Goal: Task Accomplishment & Management: Use online tool/utility

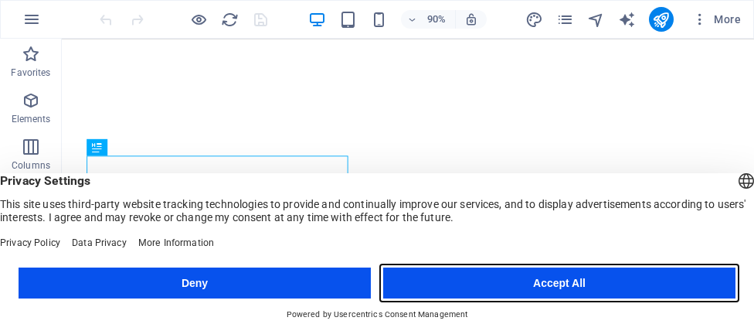
click at [436, 276] on button "Accept All" at bounding box center [559, 282] width 352 height 31
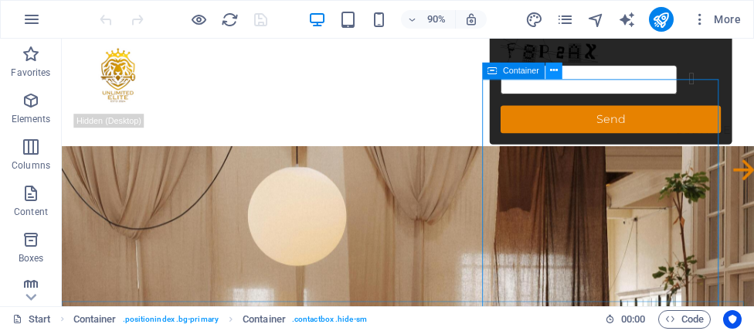
click at [555, 76] on icon at bounding box center [554, 70] width 8 height 15
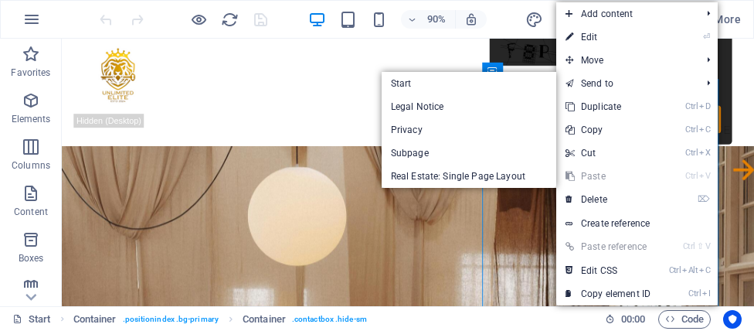
click at [524, 222] on figure at bounding box center [446, 279] width 769 height 243
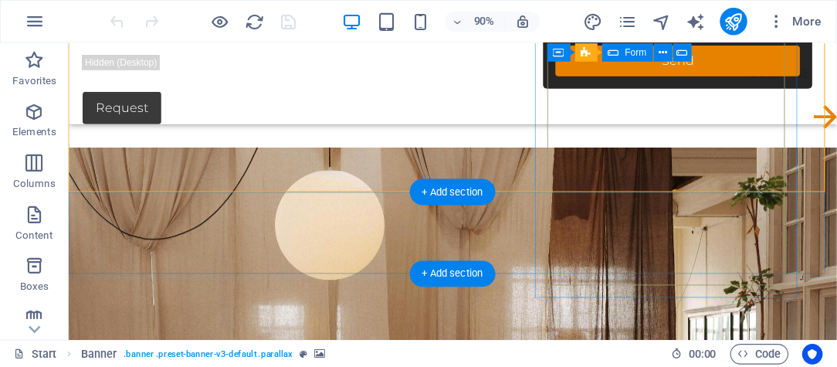
scroll to position [154, 0]
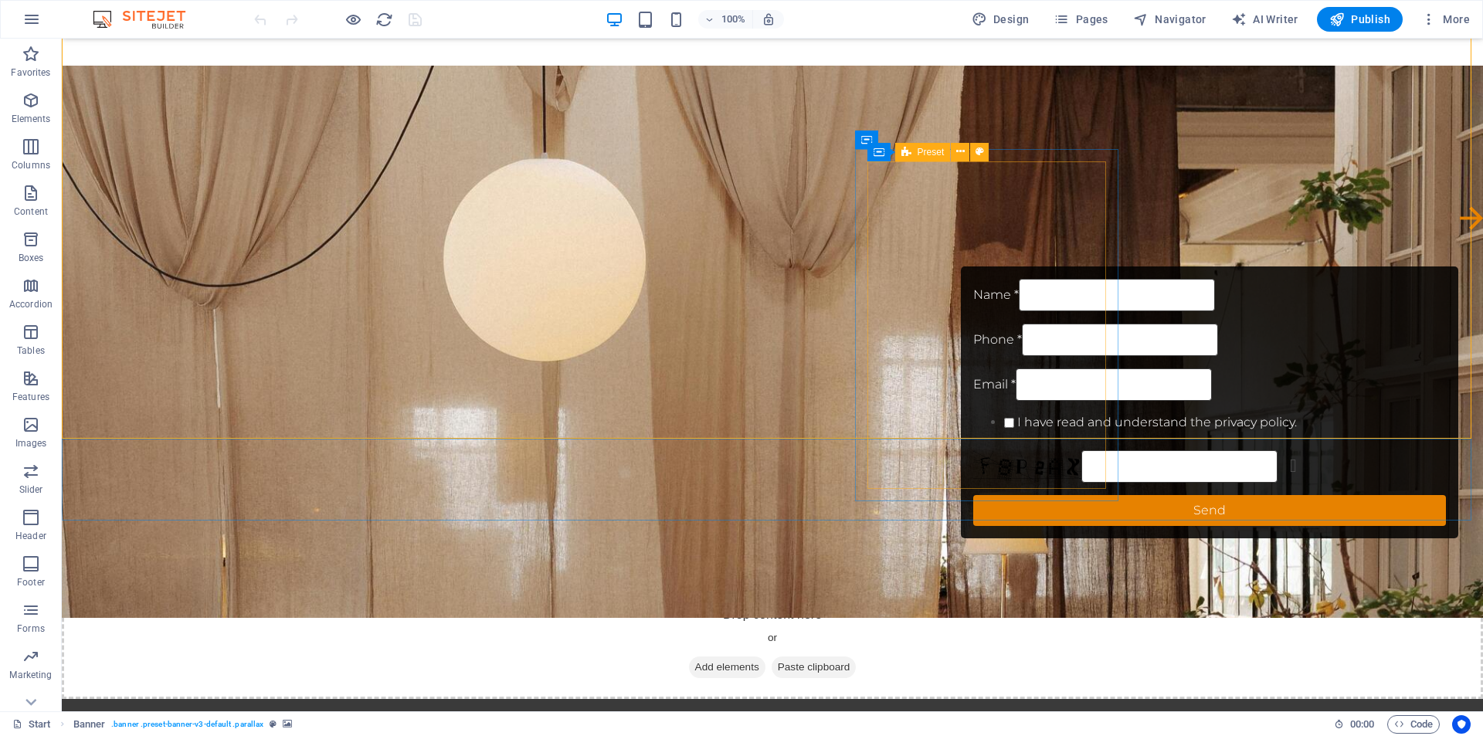
click at [753, 153] on span "Preset" at bounding box center [931, 152] width 27 height 9
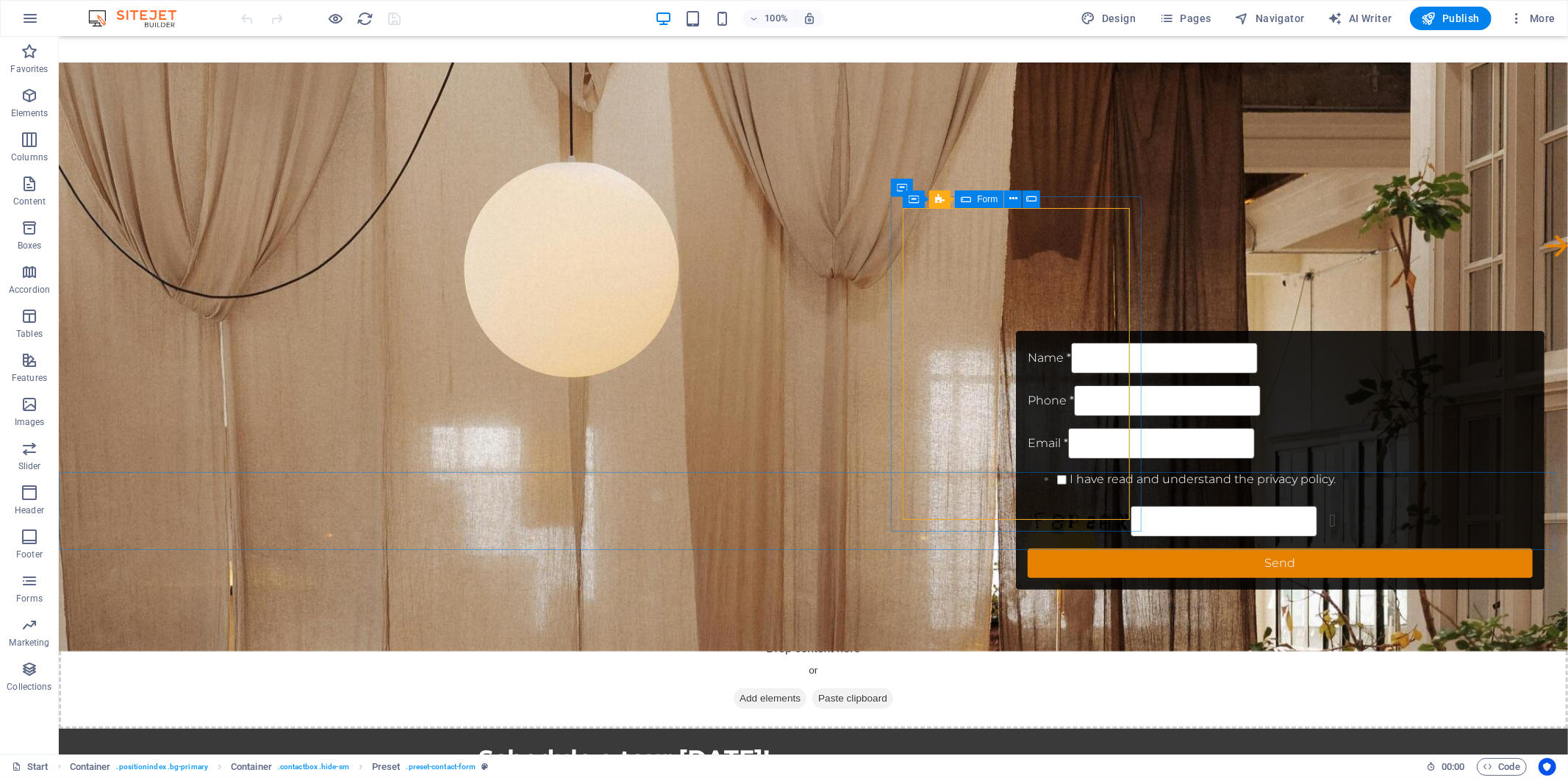
click at [717, 200] on icon at bounding box center [966, 199] width 10 height 18
click at [717, 199] on icon at bounding box center [1013, 199] width 8 height 15
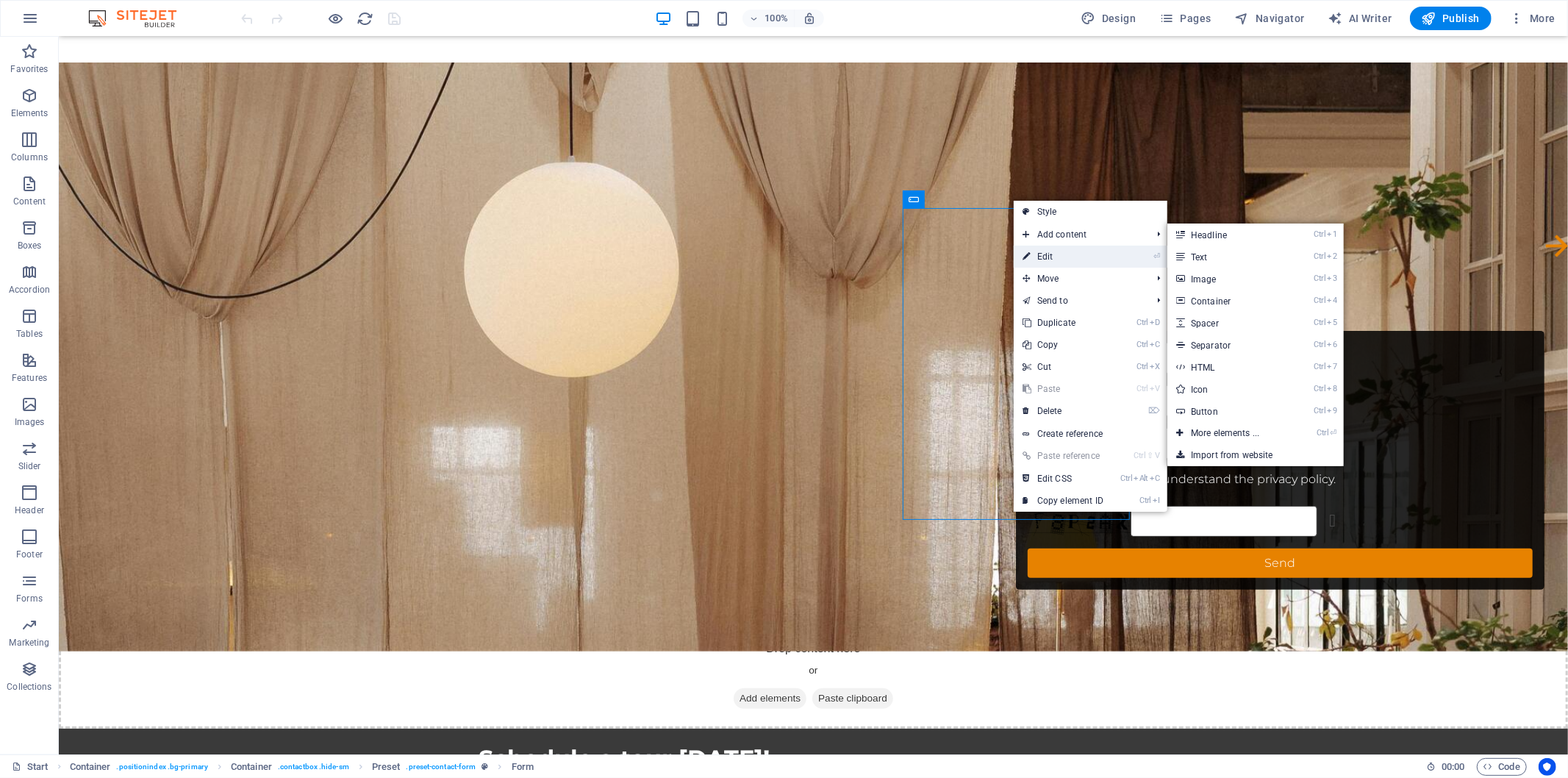
click at [717, 251] on link "⏎ Edit" at bounding box center [1062, 256] width 98 height 22
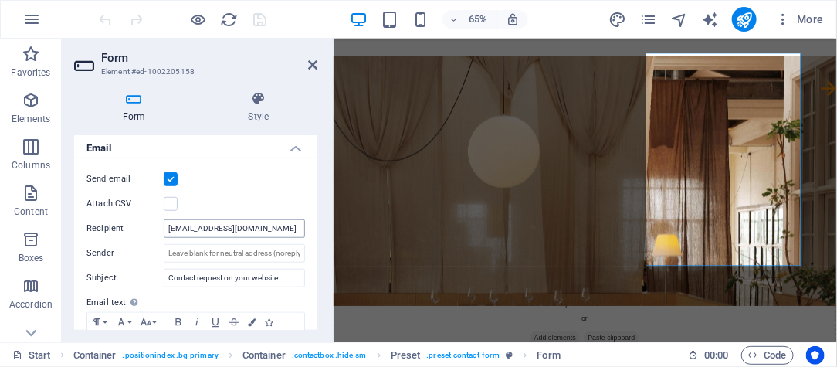
scroll to position [429, 0]
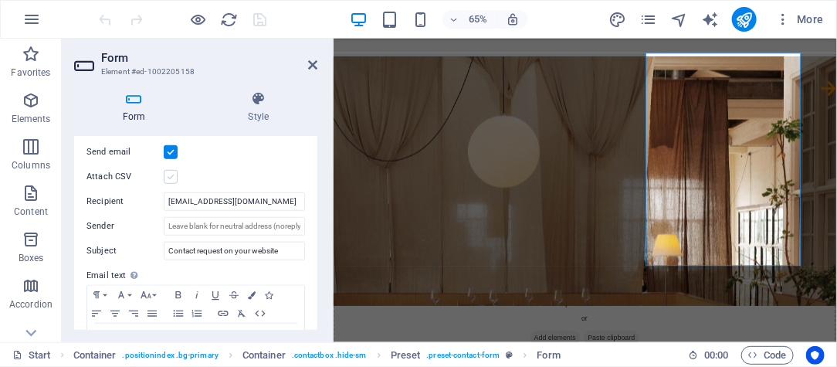
click at [168, 178] on label at bounding box center [171, 177] width 14 height 14
click at [0, 0] on input "Attach CSV" at bounding box center [0, 0] width 0 height 0
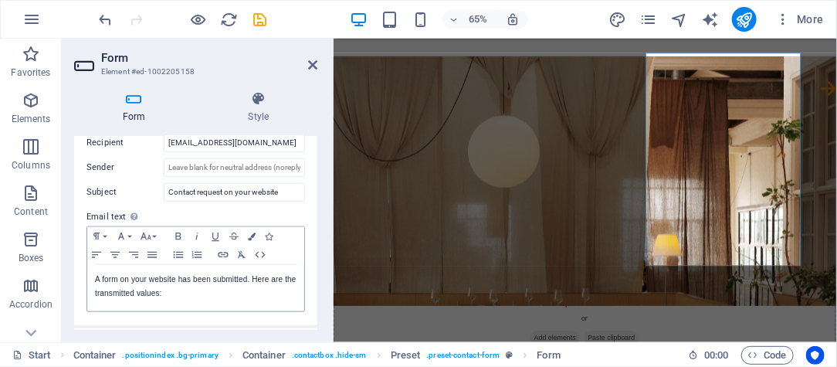
scroll to position [402, 0]
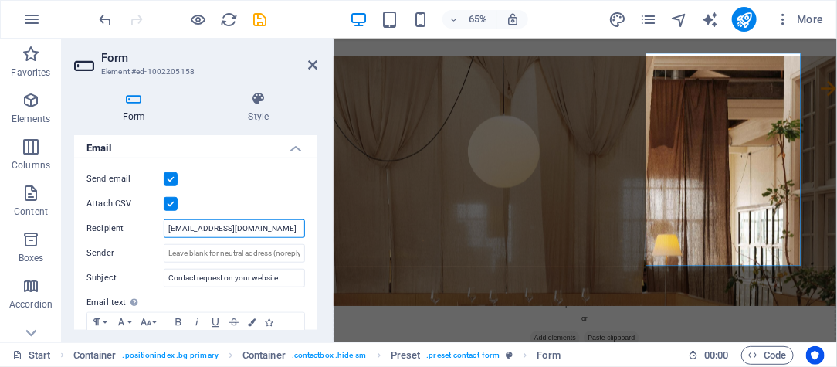
drag, startPoint x: 276, startPoint y: 230, endPoint x: 106, endPoint y: 230, distance: 169.9
click at [106, 230] on div "Recipient [EMAIL_ADDRESS][DOMAIN_NAME]" at bounding box center [196, 228] width 219 height 19
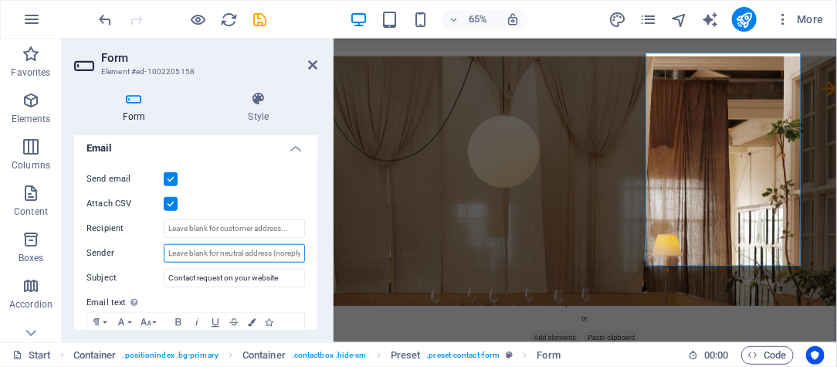
click at [196, 247] on input "Sender" at bounding box center [234, 253] width 141 height 19
paste input "[EMAIL_ADDRESS][DOMAIN_NAME]"
type input "[EMAIL_ADDRESS][DOMAIN_NAME]"
drag, startPoint x: 280, startPoint y: 255, endPoint x: 163, endPoint y: 251, distance: 117.5
click at [164, 251] on input "[EMAIL_ADDRESS][DOMAIN_NAME]" at bounding box center [234, 253] width 141 height 19
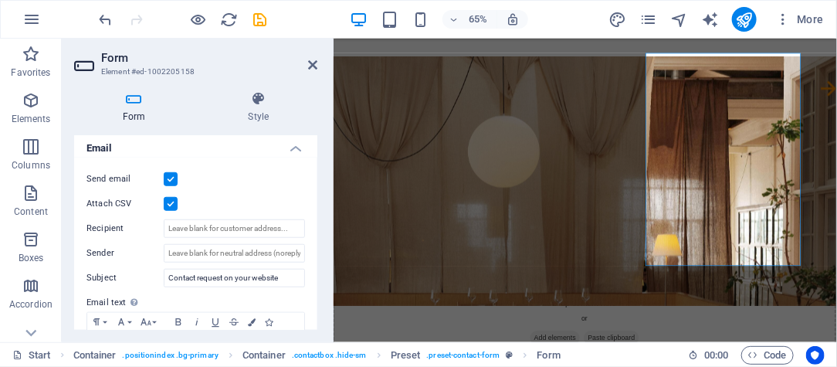
click at [321, 281] on div "Form Style General Title Define a name for the form. Client Information Form Me…" at bounding box center [196, 210] width 268 height 263
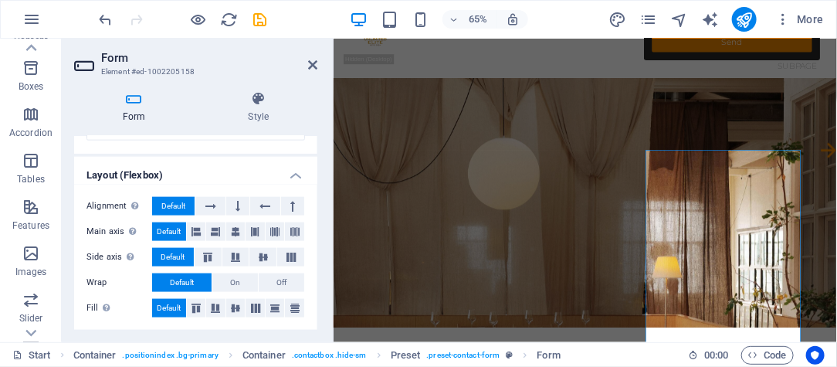
scroll to position [86, 0]
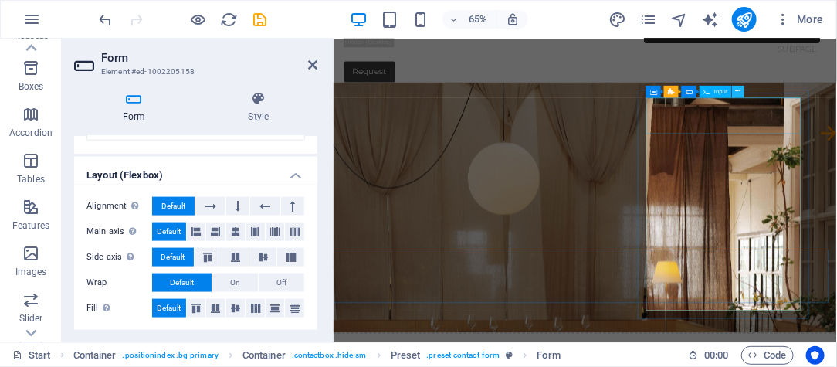
click at [739, 93] on icon at bounding box center [738, 92] width 5 height 11
click at [256, 114] on h4 "Style" at bounding box center [258, 107] width 117 height 32
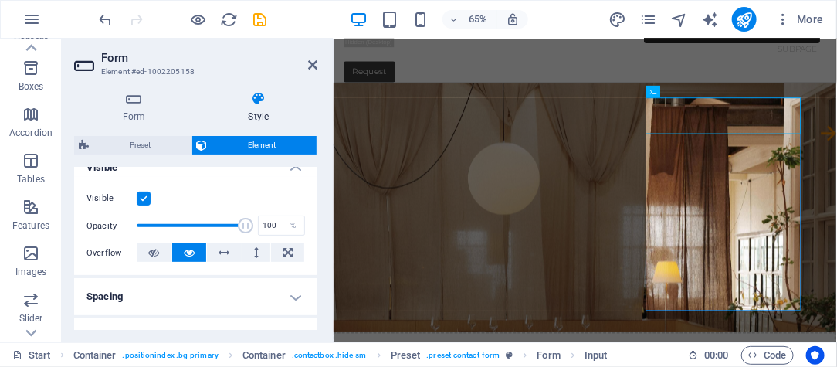
scroll to position [0, 0]
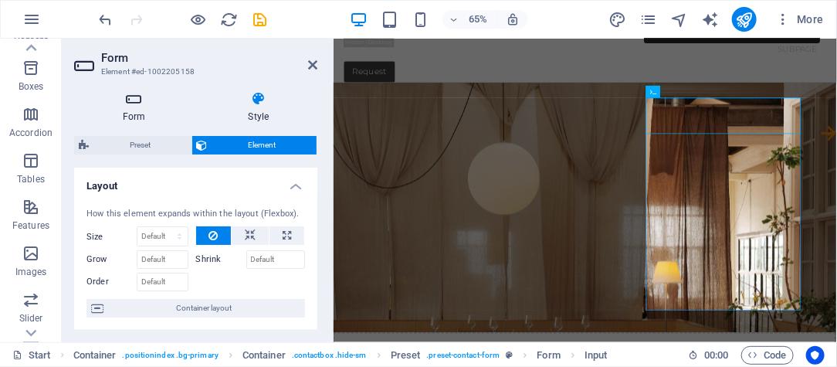
click at [127, 108] on h4 "Form" at bounding box center [137, 107] width 126 height 32
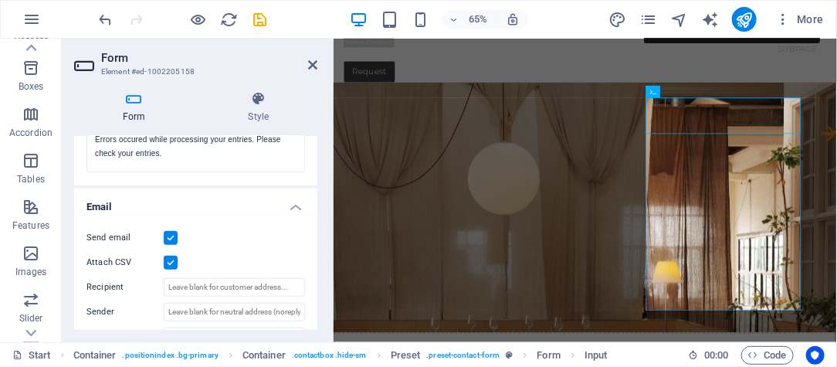
scroll to position [429, 0]
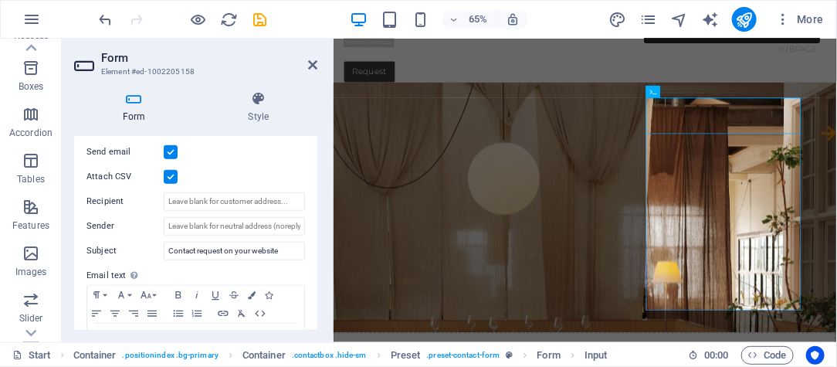
click at [170, 182] on label at bounding box center [171, 177] width 14 height 14
click at [0, 0] on input "Attach CSV" at bounding box center [0, 0] width 0 height 0
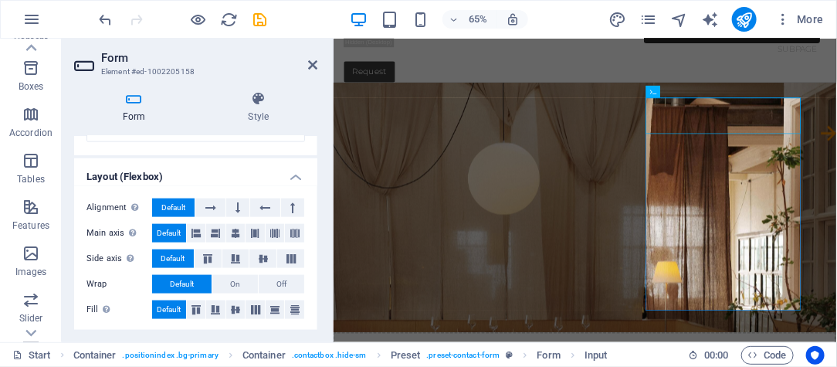
scroll to position [659, 0]
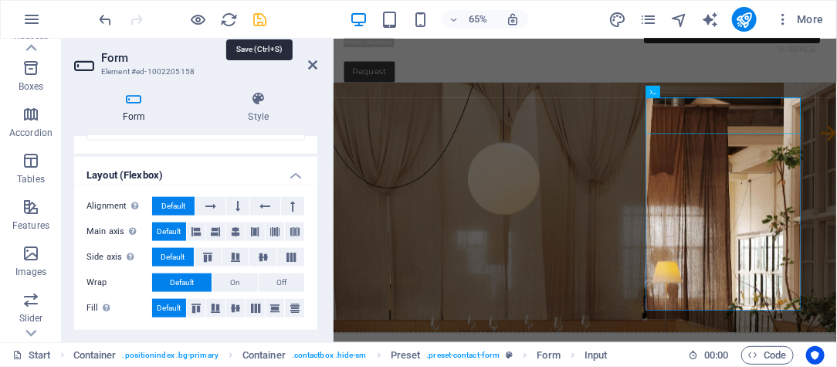
click at [264, 19] on icon "save" at bounding box center [261, 20] width 18 height 18
checkbox input "false"
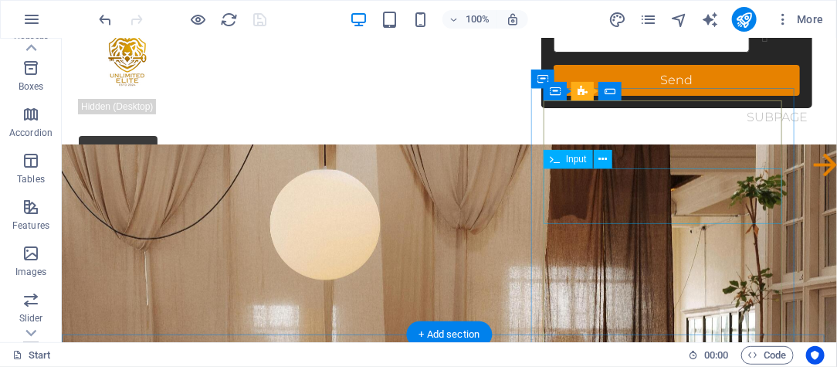
scroll to position [0, 0]
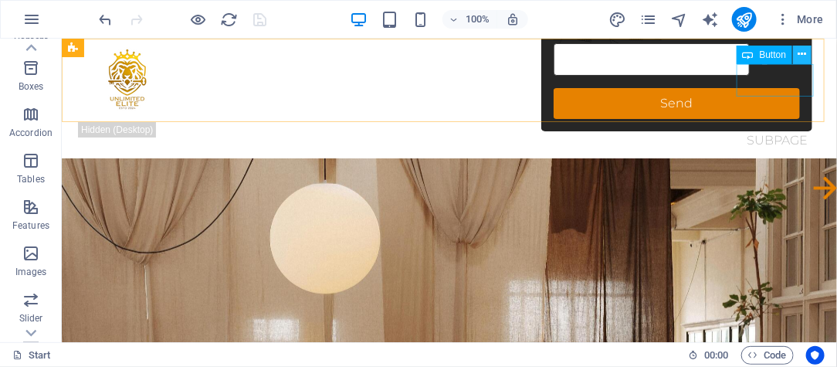
click at [753, 56] on icon at bounding box center [803, 54] width 8 height 16
click at [753, 55] on icon at bounding box center [803, 54] width 8 height 16
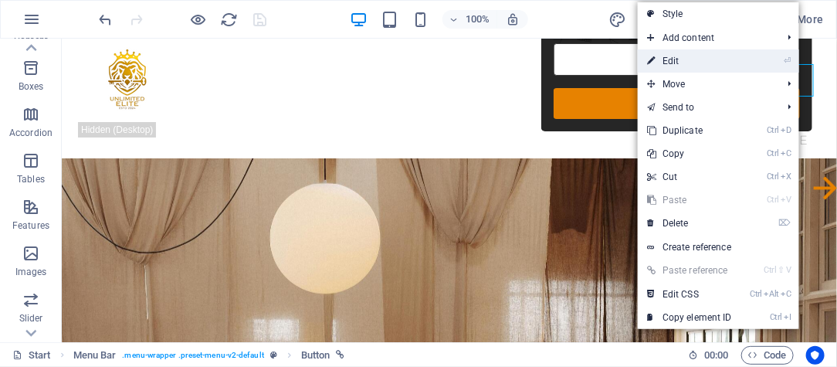
click at [694, 59] on link "⏎ Edit" at bounding box center [689, 60] width 103 height 23
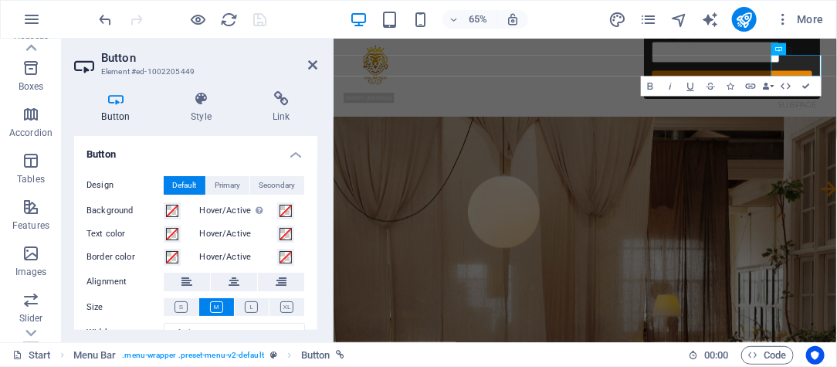
click at [91, 66] on icon at bounding box center [85, 65] width 23 height 25
click at [272, 97] on icon at bounding box center [281, 98] width 73 height 15
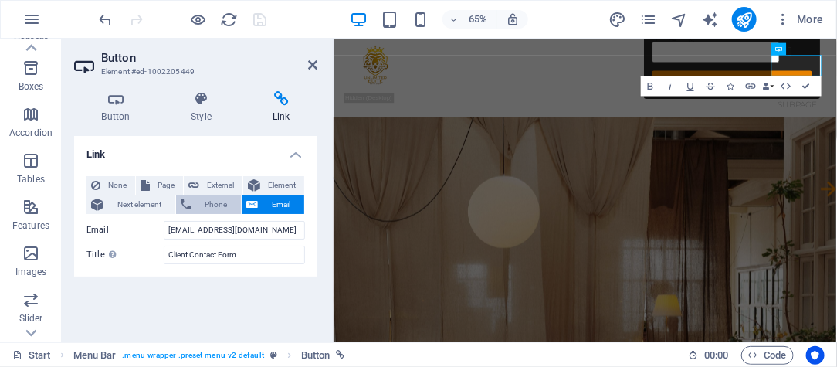
click at [214, 204] on span "Phone" at bounding box center [216, 204] width 41 height 19
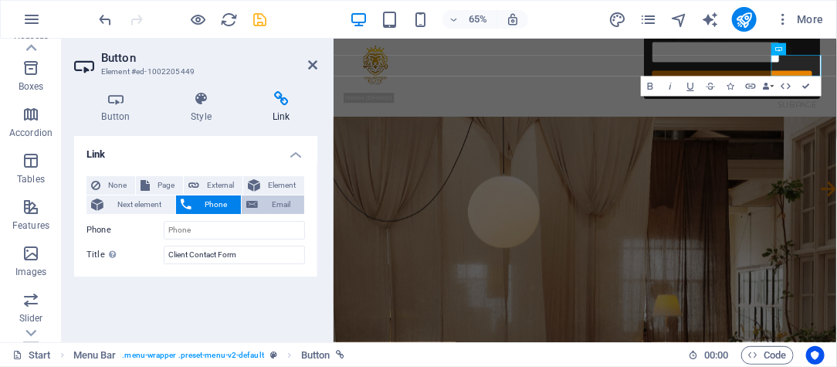
click at [276, 196] on span "Email" at bounding box center [281, 204] width 37 height 19
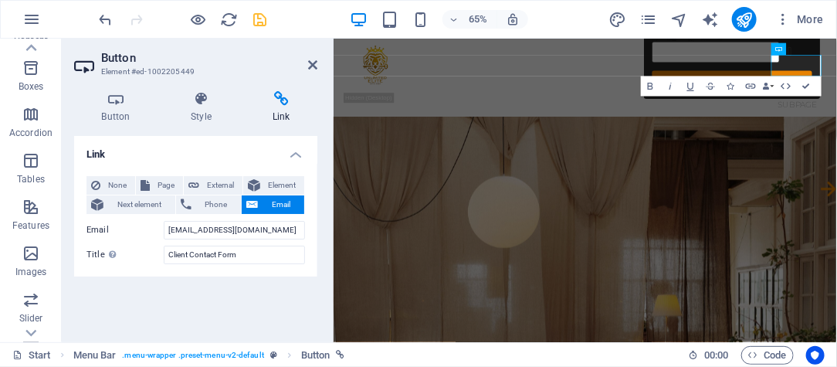
click at [280, 104] on icon at bounding box center [281, 98] width 73 height 15
click at [104, 114] on h4 "Button" at bounding box center [119, 107] width 90 height 32
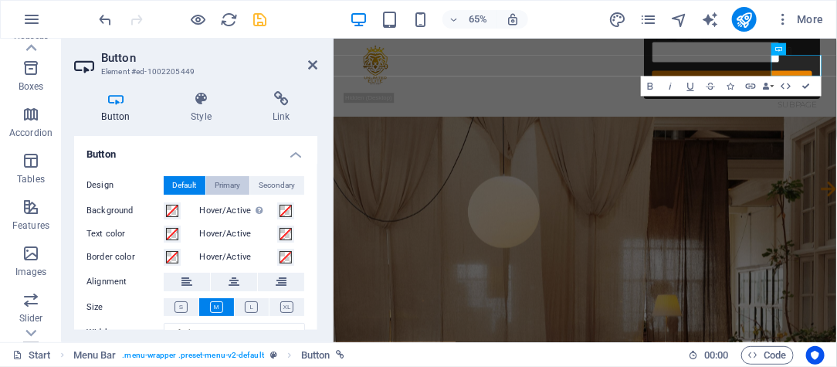
click at [221, 186] on span "Primary" at bounding box center [227, 185] width 25 height 19
click at [260, 178] on span "Secondary" at bounding box center [278, 185] width 36 height 19
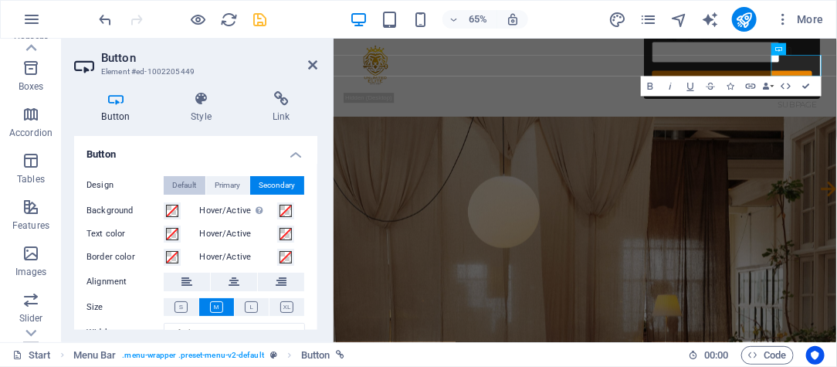
click at [185, 190] on span "Default" at bounding box center [185, 185] width 24 height 19
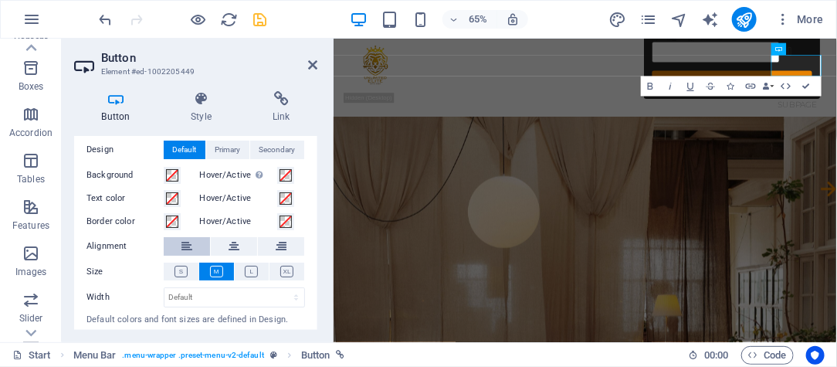
scroll to position [70, 0]
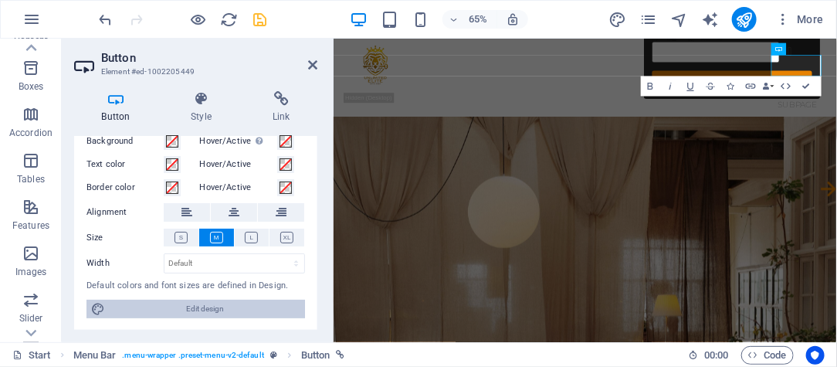
click at [204, 307] on span "Edit design" at bounding box center [205, 309] width 191 height 19
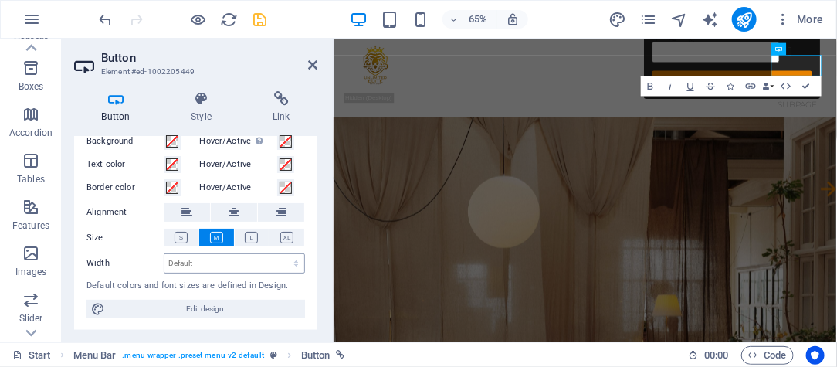
select select "px"
select select "300"
select select "px"
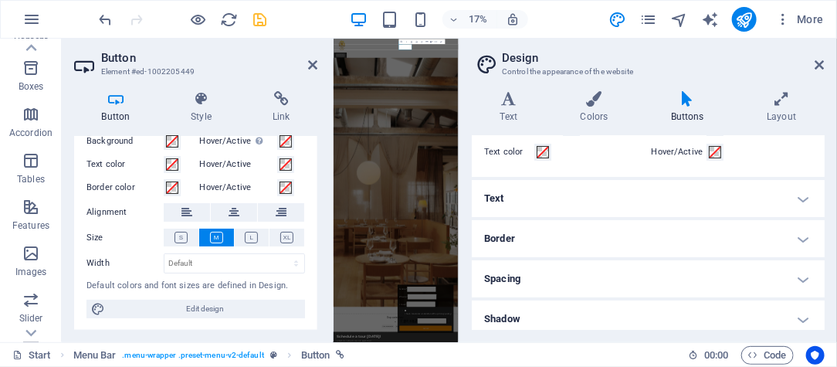
scroll to position [0, 0]
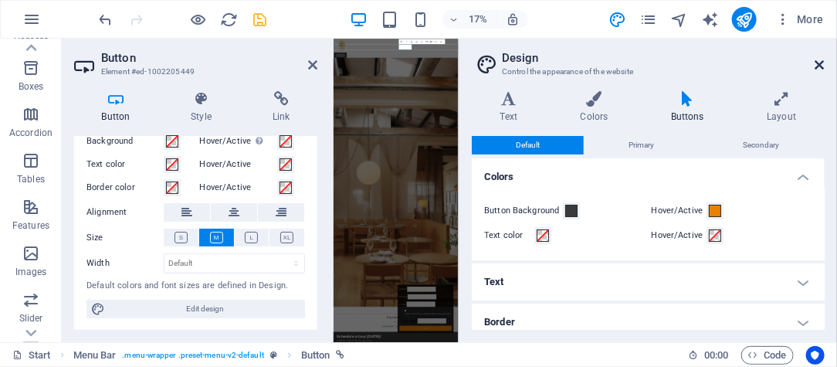
click at [753, 62] on icon at bounding box center [820, 65] width 9 height 12
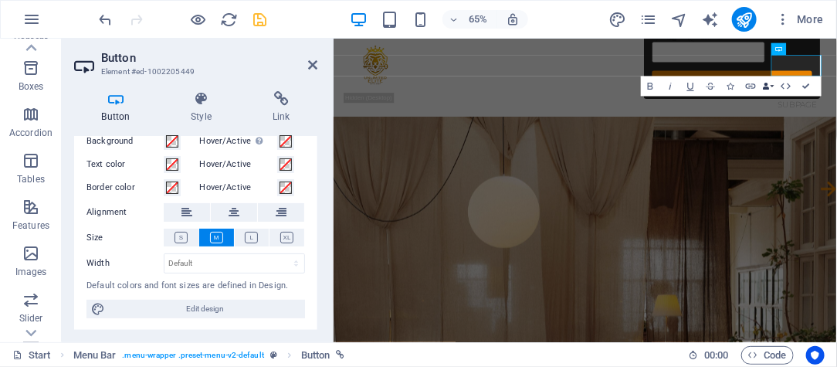
click at [753, 87] on icon "button" at bounding box center [766, 86] width 7 height 7
click at [753, 86] on icon "button" at bounding box center [786, 86] width 12 height 12
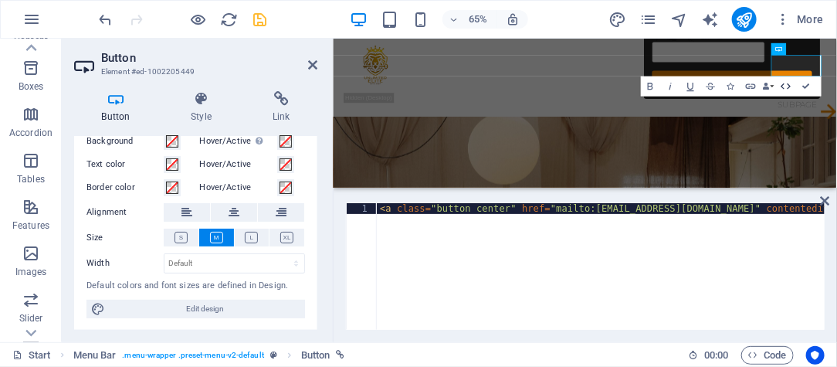
click at [753, 87] on icon "button" at bounding box center [786, 86] width 12 height 12
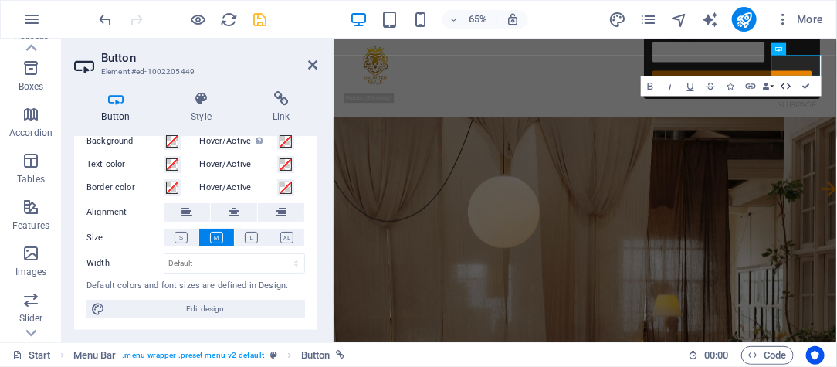
click at [753, 87] on icon "button" at bounding box center [786, 86] width 12 height 12
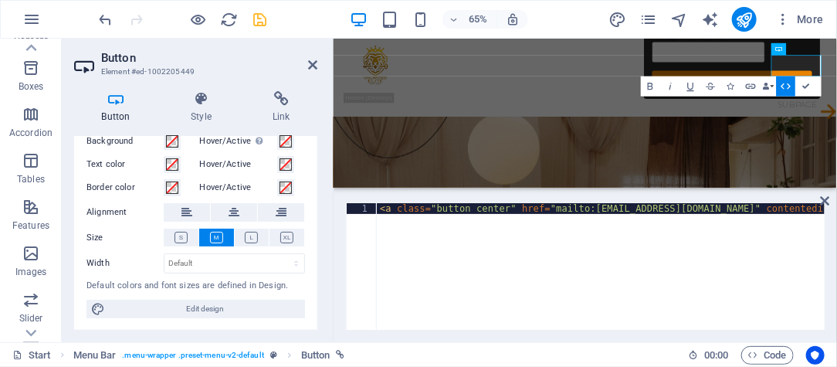
click at [753, 87] on icon "button" at bounding box center [786, 86] width 12 height 12
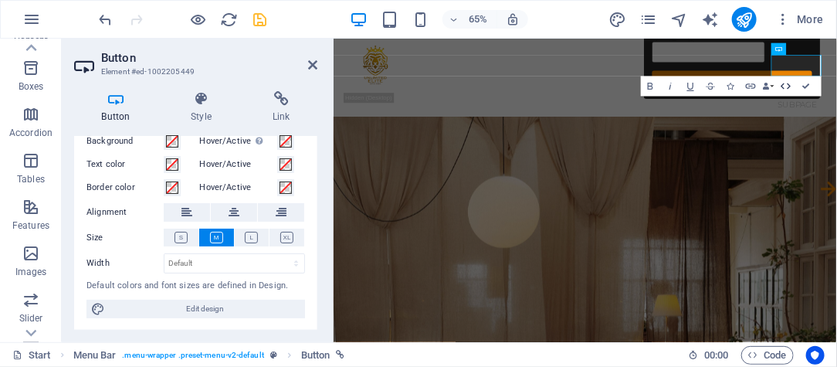
click at [753, 87] on icon "button" at bounding box center [786, 86] width 12 height 12
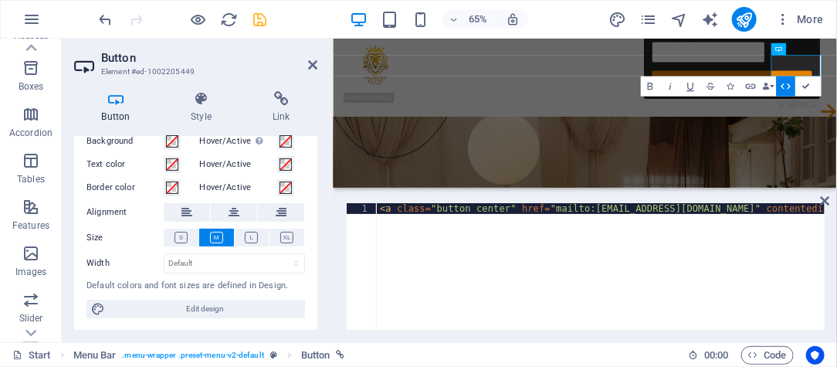
click at [753, 87] on icon "button" at bounding box center [786, 86] width 12 height 12
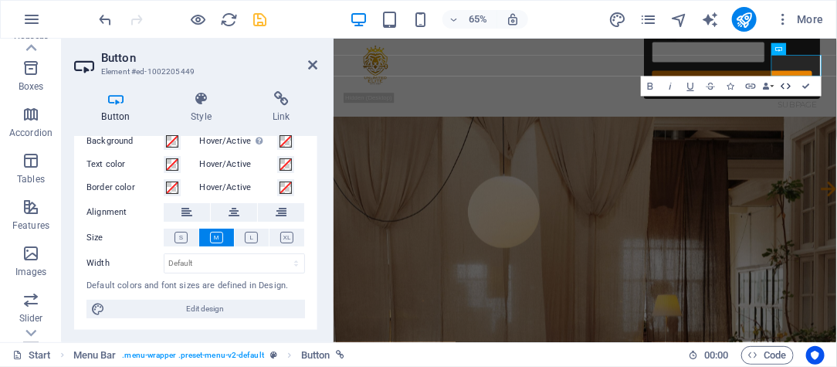
click at [753, 87] on icon "button" at bounding box center [786, 86] width 12 height 12
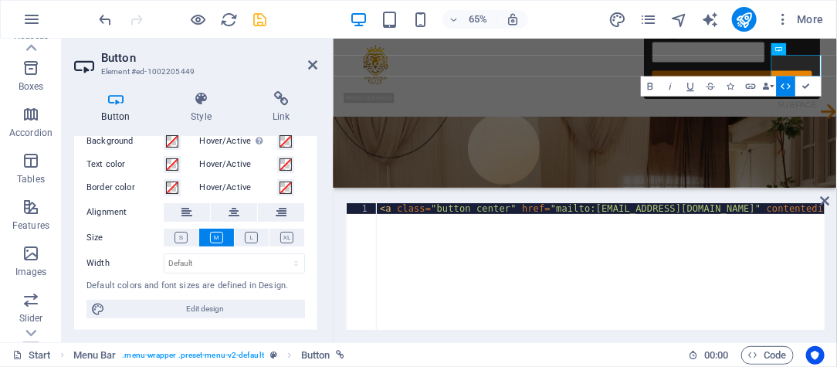
click at [753, 87] on icon "button" at bounding box center [786, 86] width 12 height 12
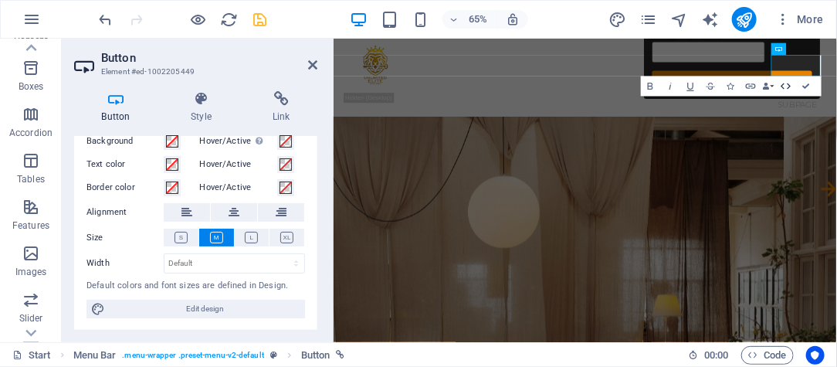
click at [753, 87] on icon "button" at bounding box center [786, 86] width 12 height 12
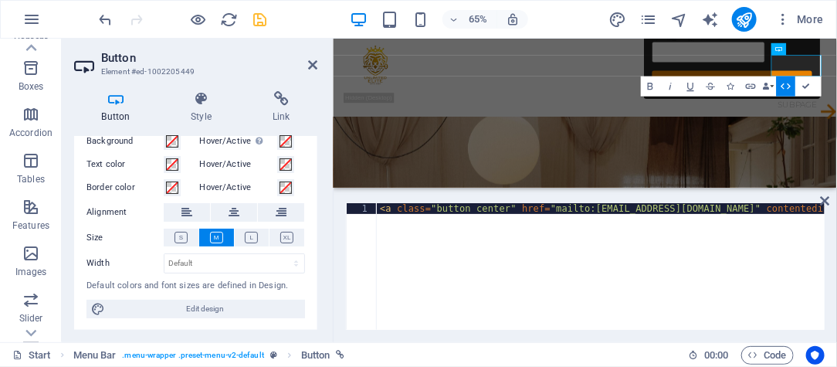
click at [753, 87] on icon "button" at bounding box center [786, 86] width 12 height 12
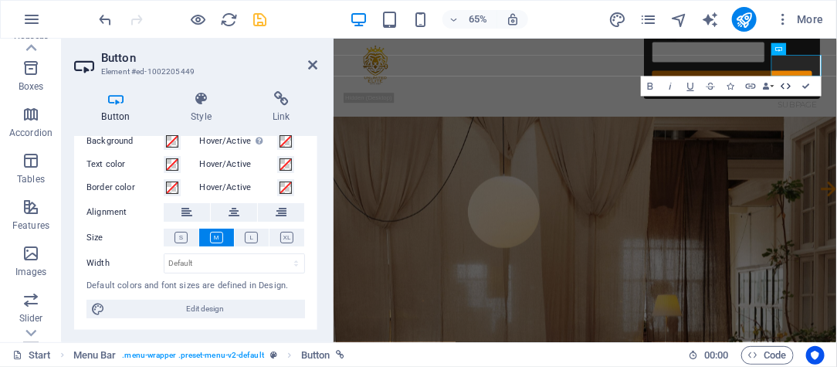
click at [753, 87] on icon "button" at bounding box center [786, 86] width 12 height 12
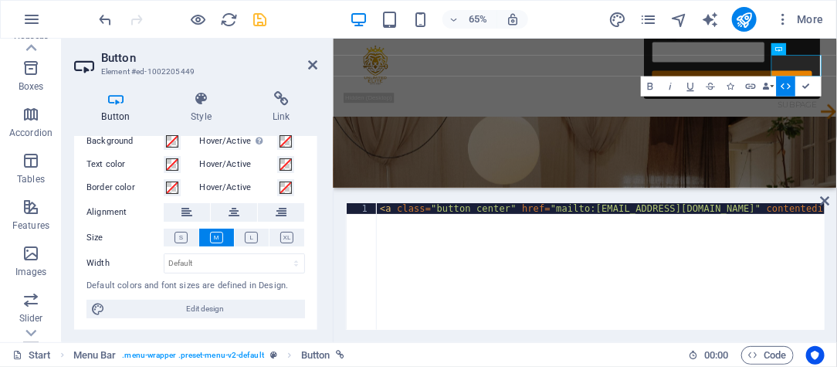
click at [753, 87] on icon "button" at bounding box center [786, 86] width 12 height 12
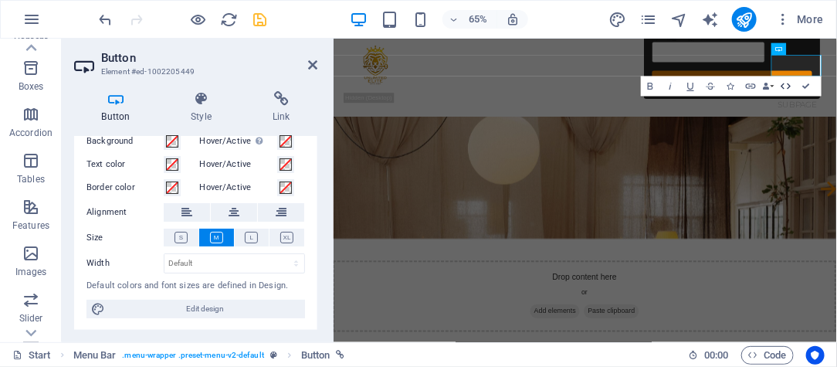
click at [753, 87] on icon "button" at bounding box center [786, 86] width 12 height 12
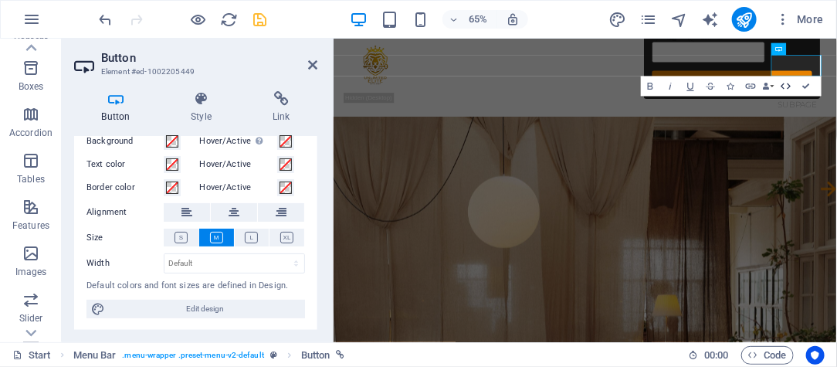
click at [753, 87] on icon "button" at bounding box center [786, 86] width 12 height 12
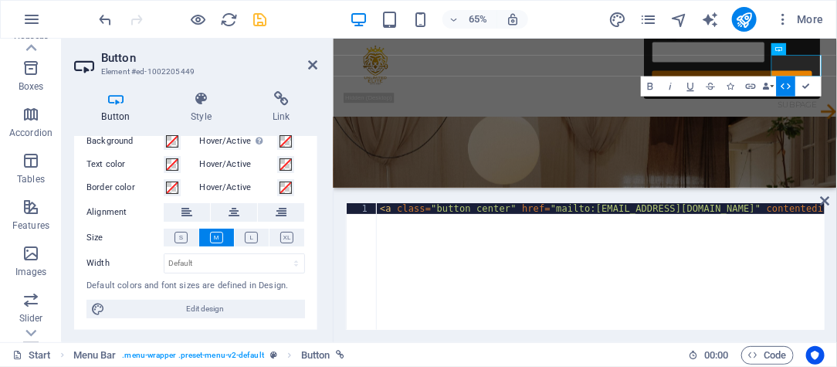
click at [753, 87] on icon "button" at bounding box center [786, 86] width 12 height 12
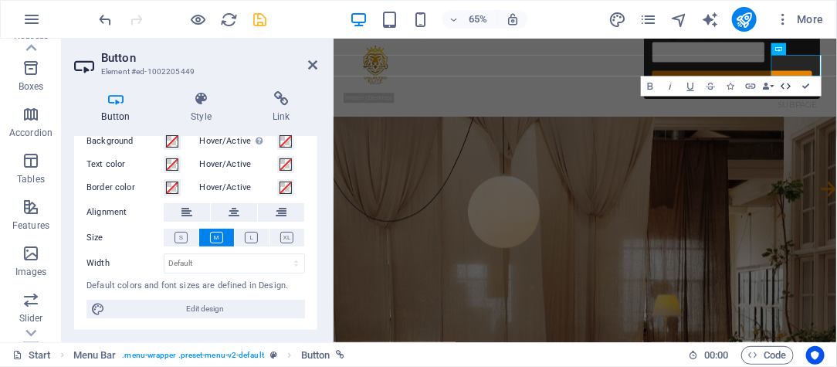
click at [753, 87] on icon "button" at bounding box center [786, 86] width 12 height 12
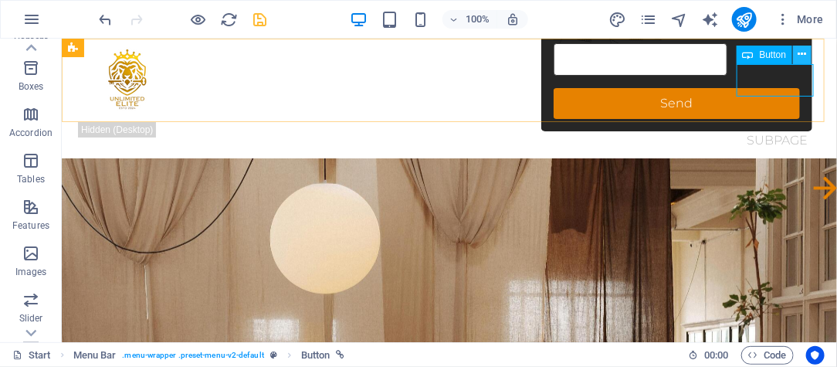
click at [753, 58] on icon at bounding box center [803, 54] width 8 height 16
click at [746, 55] on icon at bounding box center [748, 55] width 11 height 19
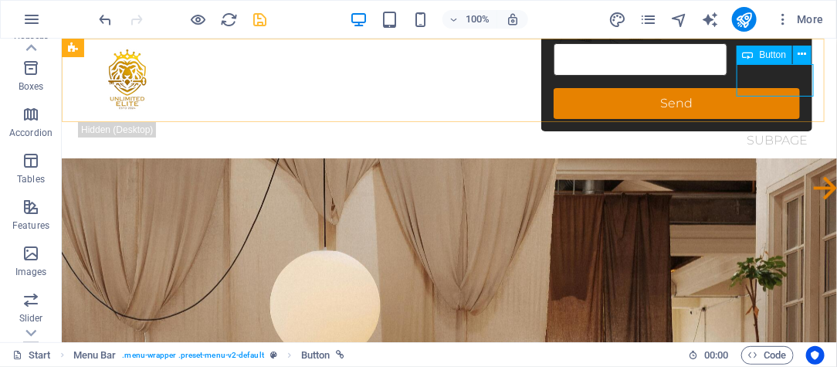
click at [696, 121] on nav "Start Subpage" at bounding box center [448, 139] width 741 height 37
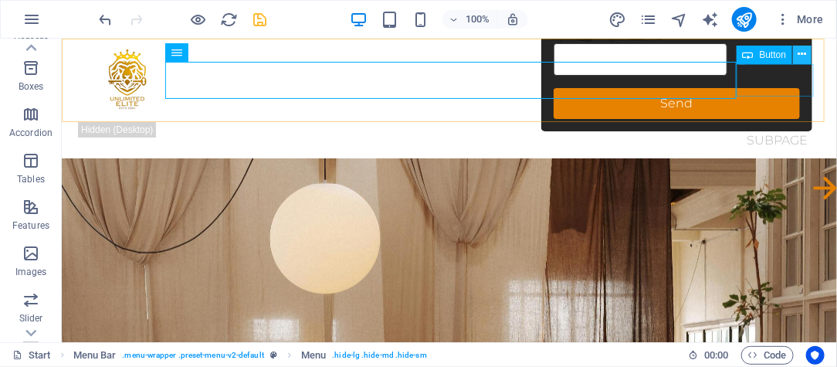
click at [753, 60] on icon at bounding box center [803, 54] width 8 height 16
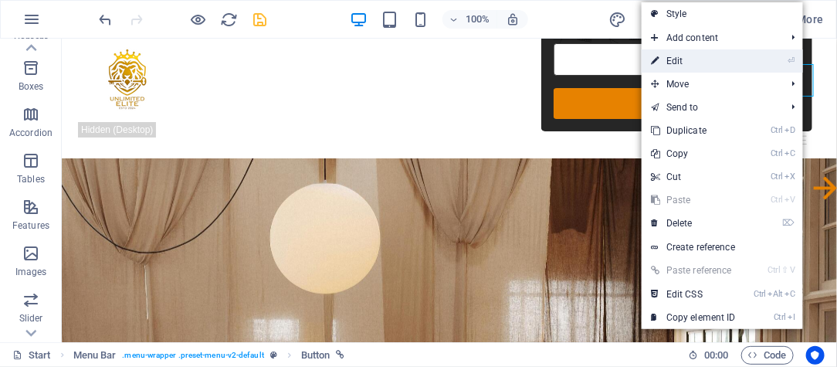
click at [735, 59] on link "⏎ Edit" at bounding box center [693, 60] width 103 height 23
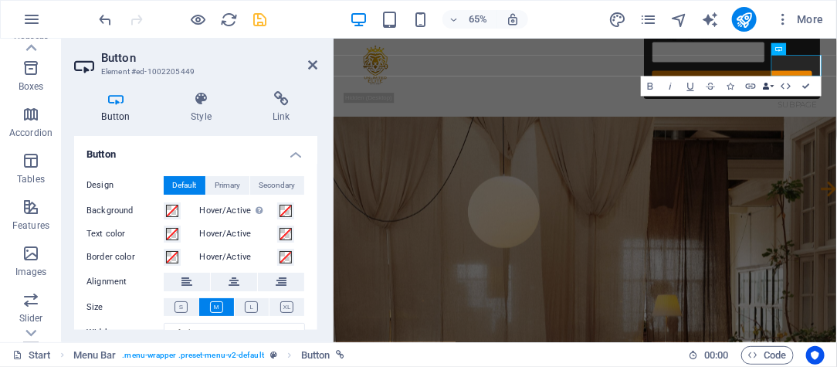
click at [753, 87] on button "Data Bindings" at bounding box center [769, 86] width 14 height 20
click at [753, 87] on button "HTML" at bounding box center [786, 86] width 19 height 20
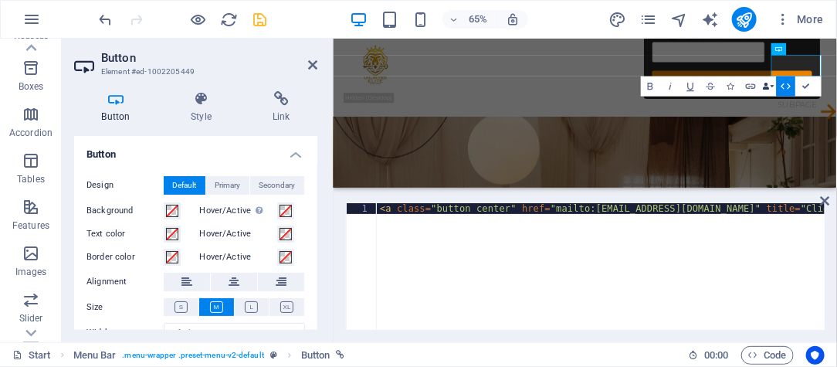
click at [753, 89] on icon "button" at bounding box center [766, 86] width 7 height 7
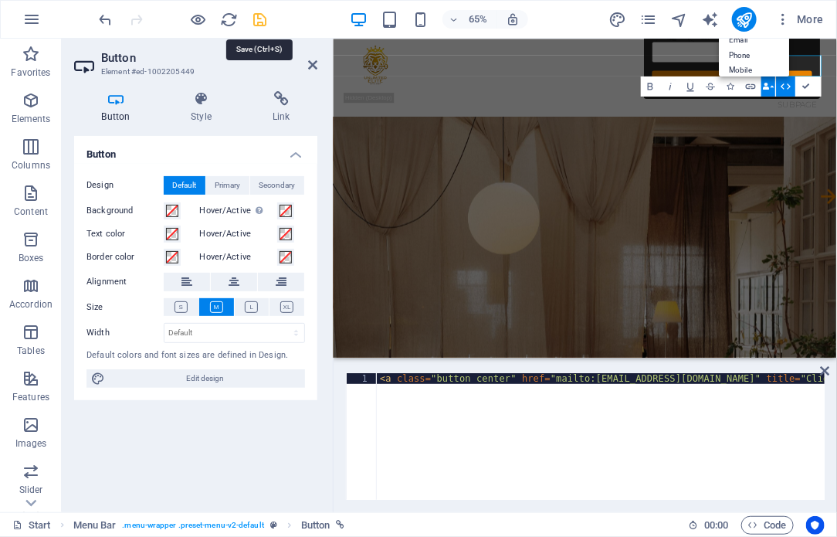
click at [253, 22] on icon "save" at bounding box center [261, 20] width 18 height 18
checkbox input "false"
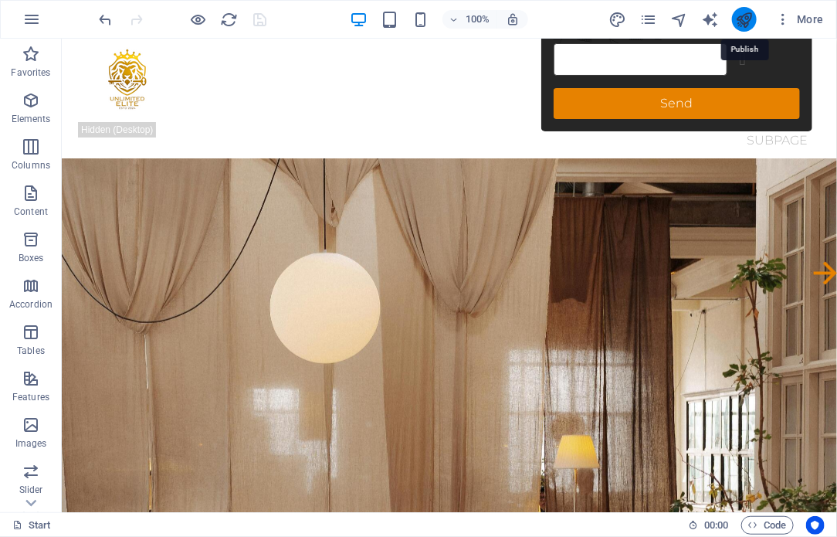
click at [738, 20] on icon "publish" at bounding box center [744, 20] width 18 height 18
